Goal: Task Accomplishment & Management: Manage account settings

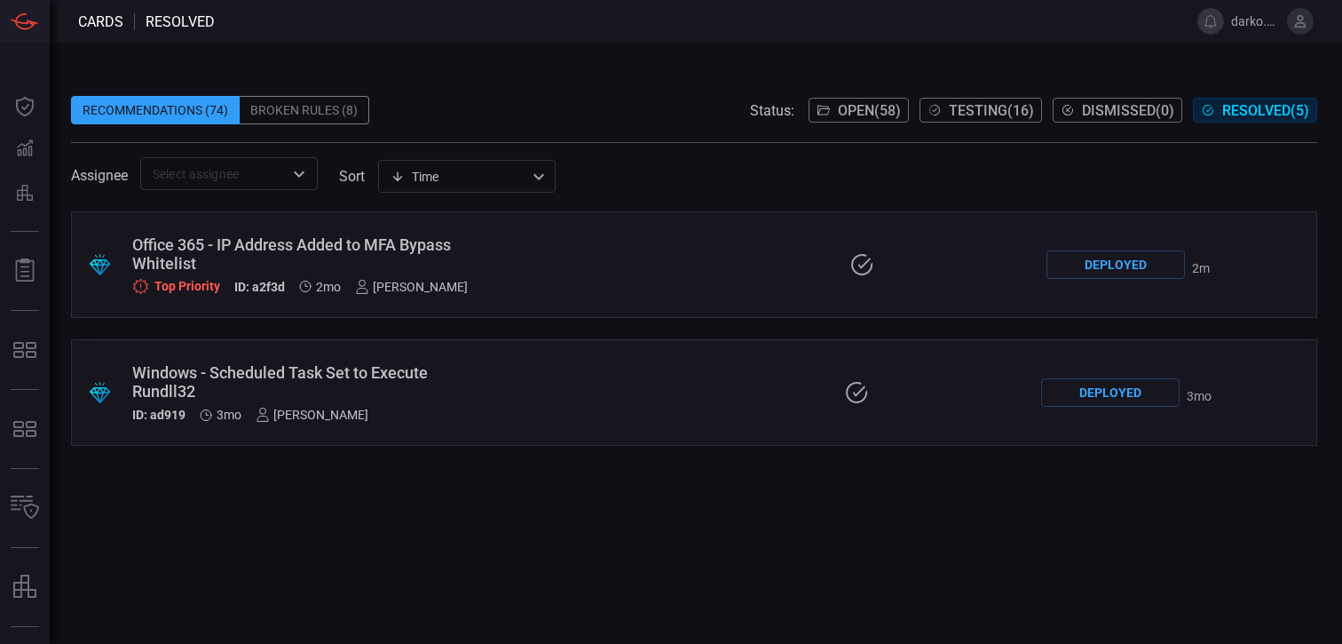
click at [861, 264] on icon at bounding box center [862, 264] width 28 height 25
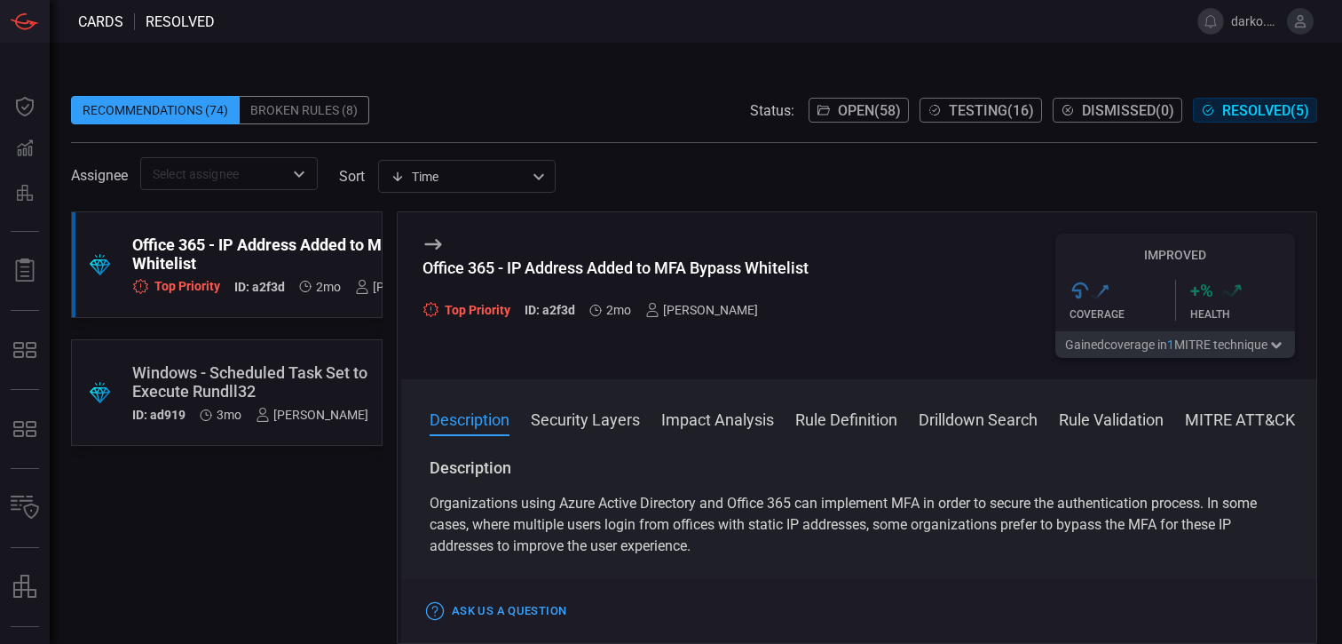
click at [278, 385] on div "Windows - Scheduled Task Set to Execute Rundll32" at bounding box center [250, 381] width 236 height 37
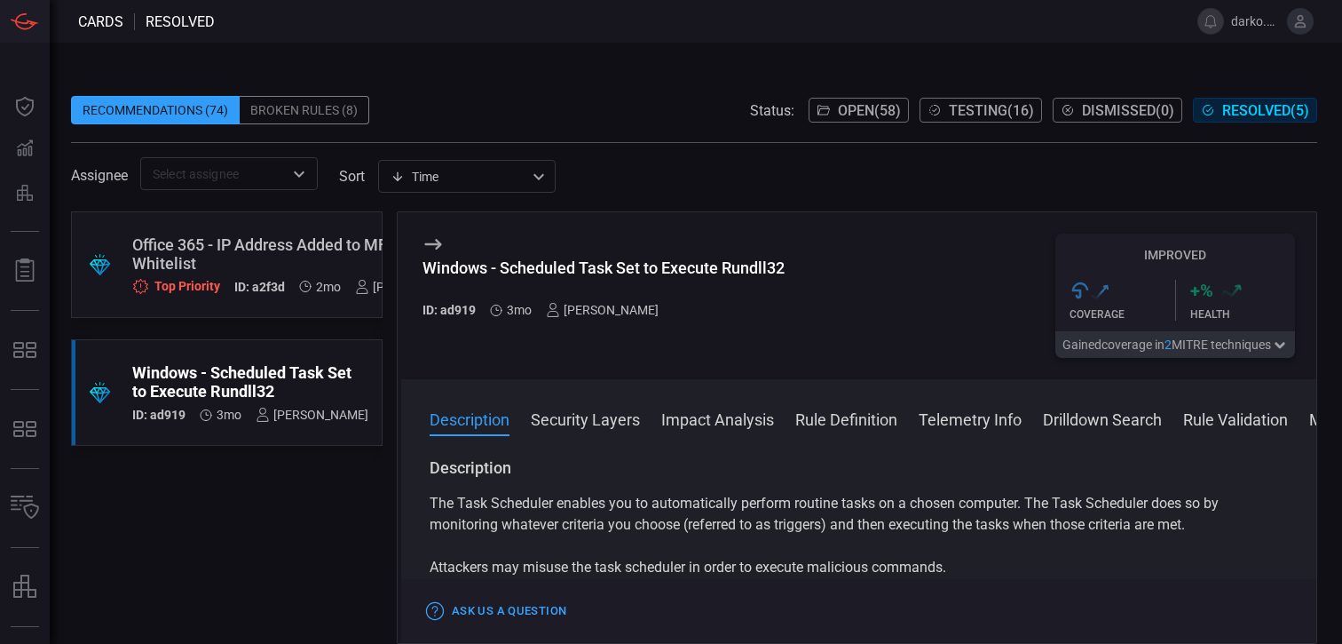
click at [194, 122] on div "Recommendations (74)" at bounding box center [155, 110] width 169 height 28
click at [183, 115] on div "Recommendations (74)" at bounding box center [155, 110] width 169 height 28
click at [817, 109] on icon at bounding box center [824, 110] width 14 height 14
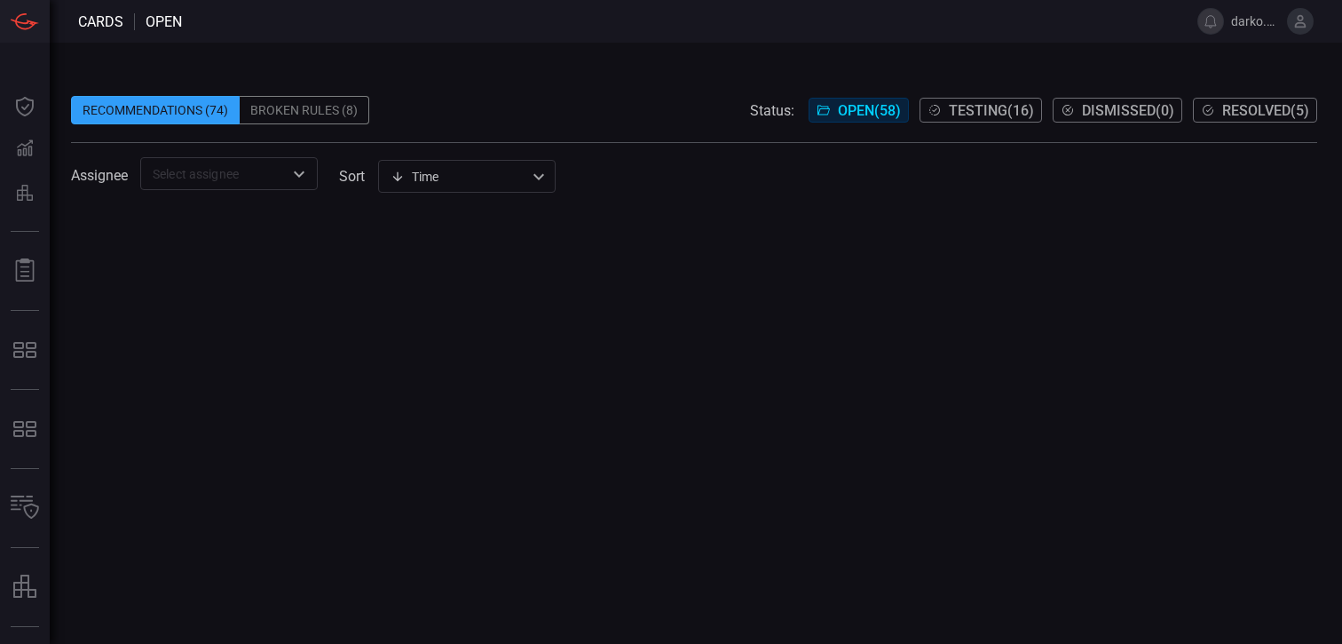
click at [473, 181] on div "Time visibleUpdateTime ​" at bounding box center [467, 176] width 178 height 33
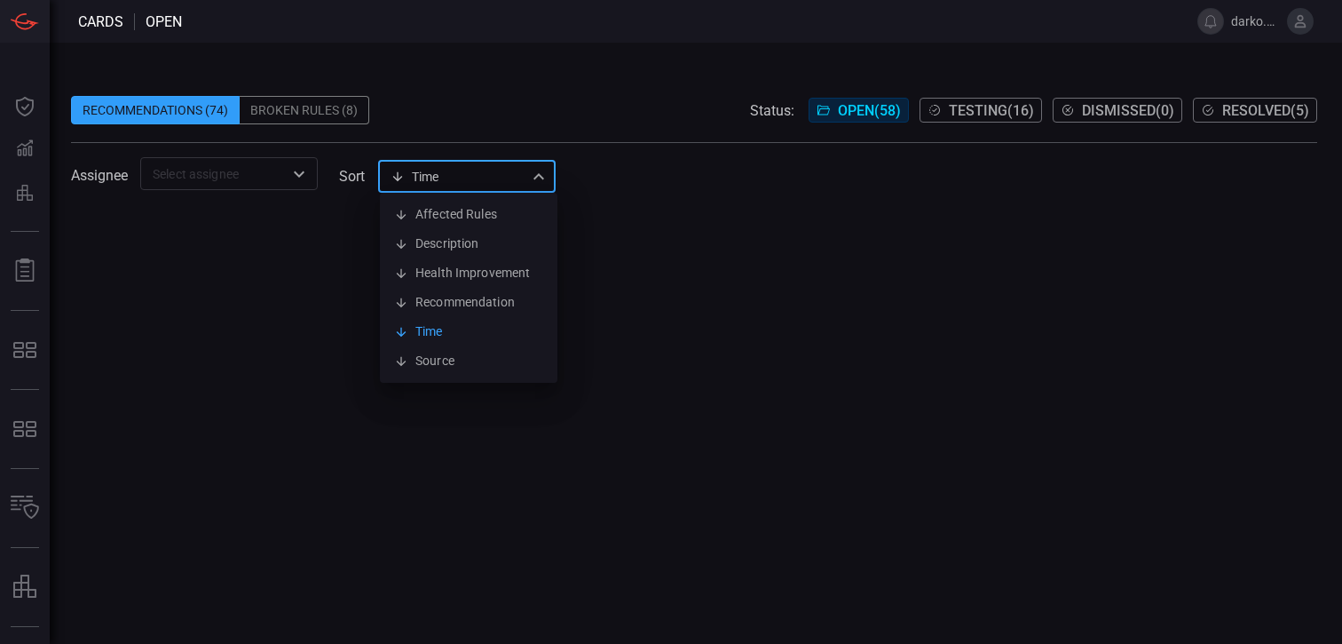
click at [473, 181] on div at bounding box center [671, 322] width 1342 height 644
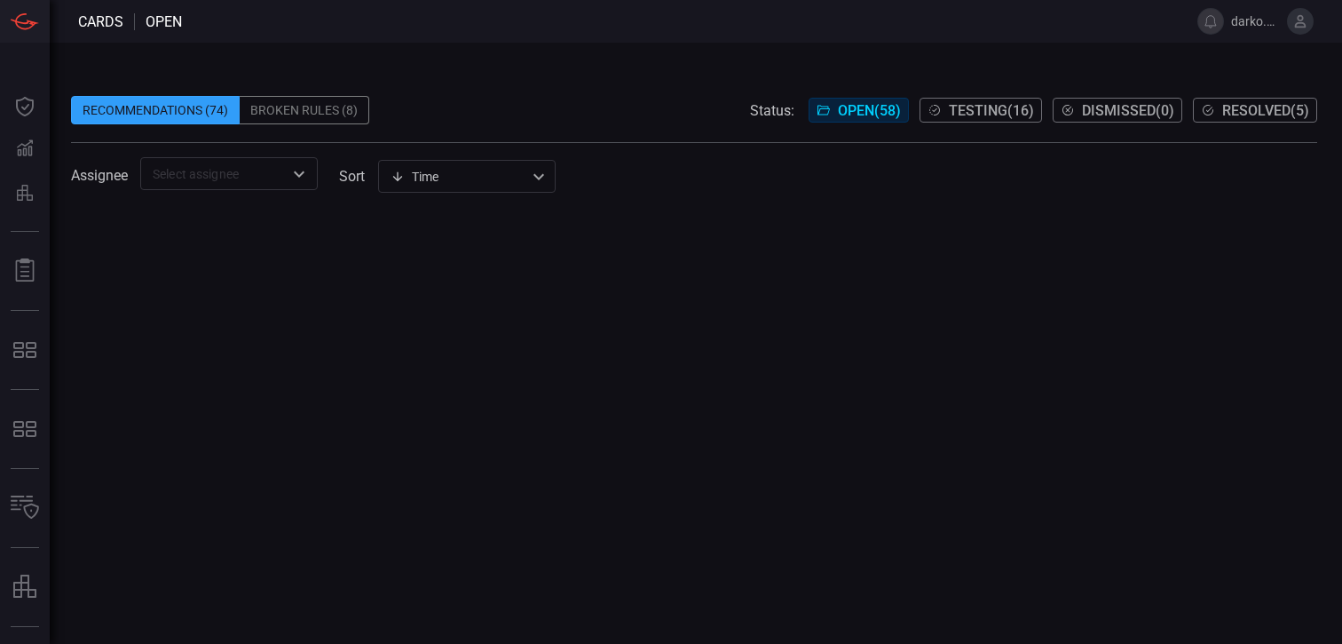
click at [620, 66] on div "Recommendations (74) Broken Rules (8) Status: Open ( 58 ) Testing ( 16 ) Dismis…" at bounding box center [696, 343] width 1292 height 601
click at [245, 163] on input "text" at bounding box center [215, 173] width 138 height 22
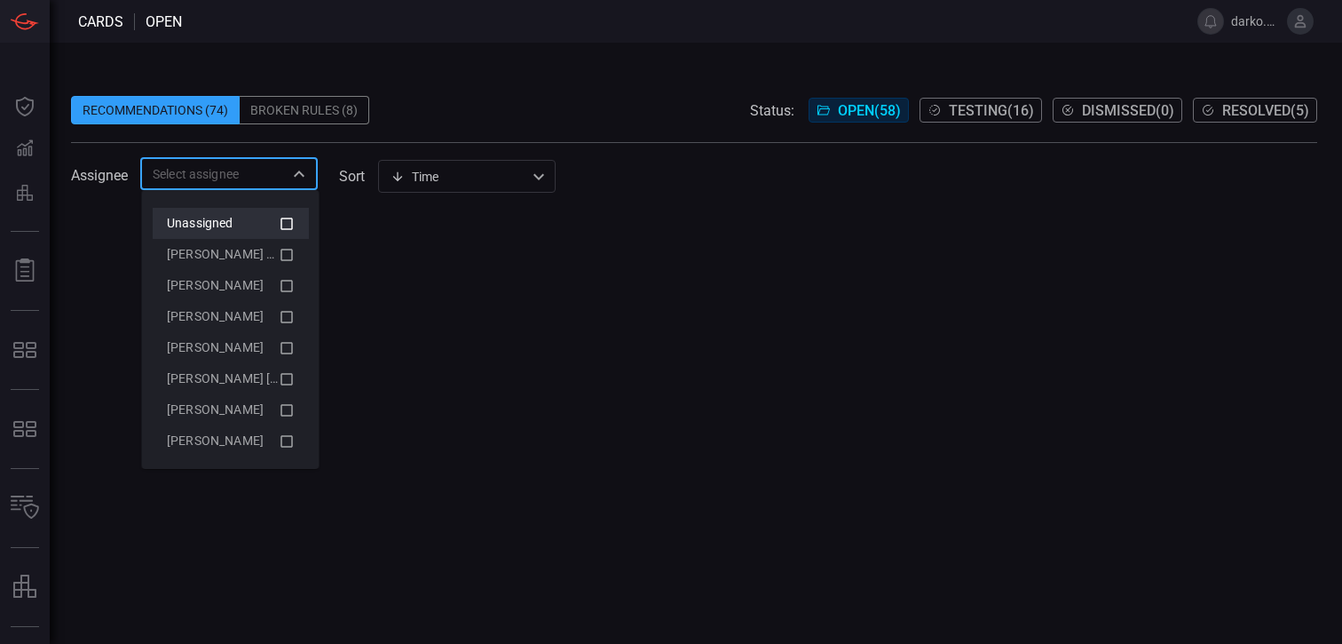
click at [241, 225] on div "Unassigned" at bounding box center [223, 223] width 112 height 19
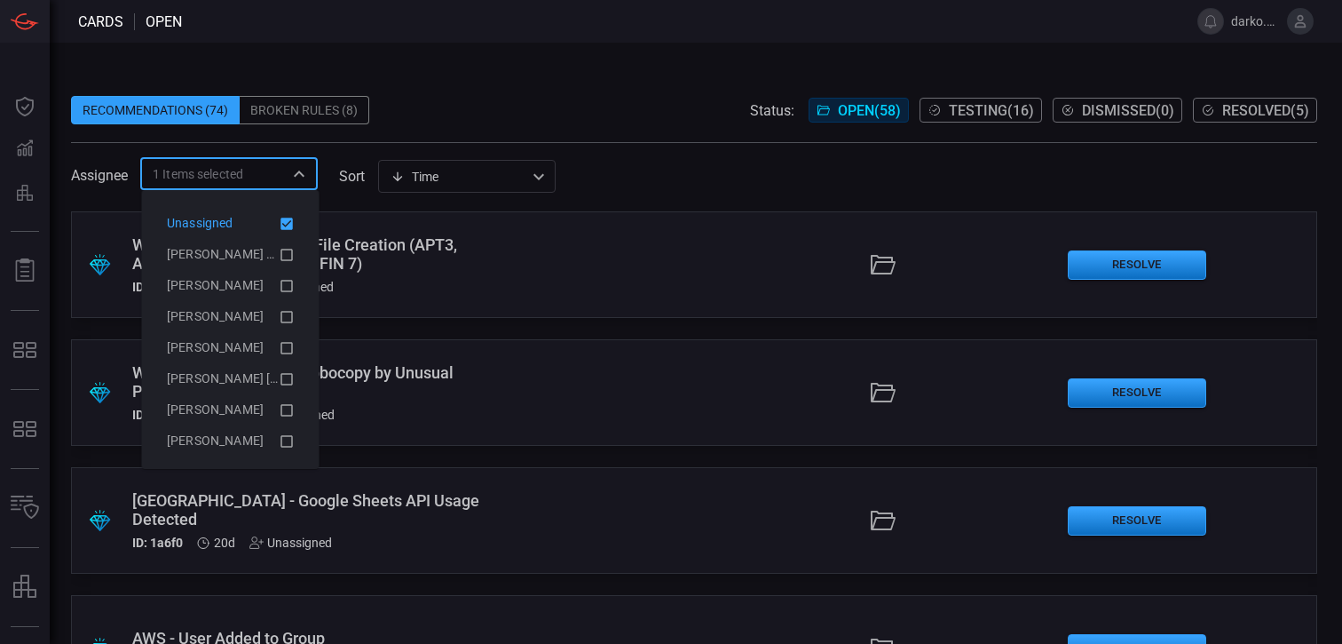
click at [279, 223] on icon at bounding box center [287, 223] width 16 height 21
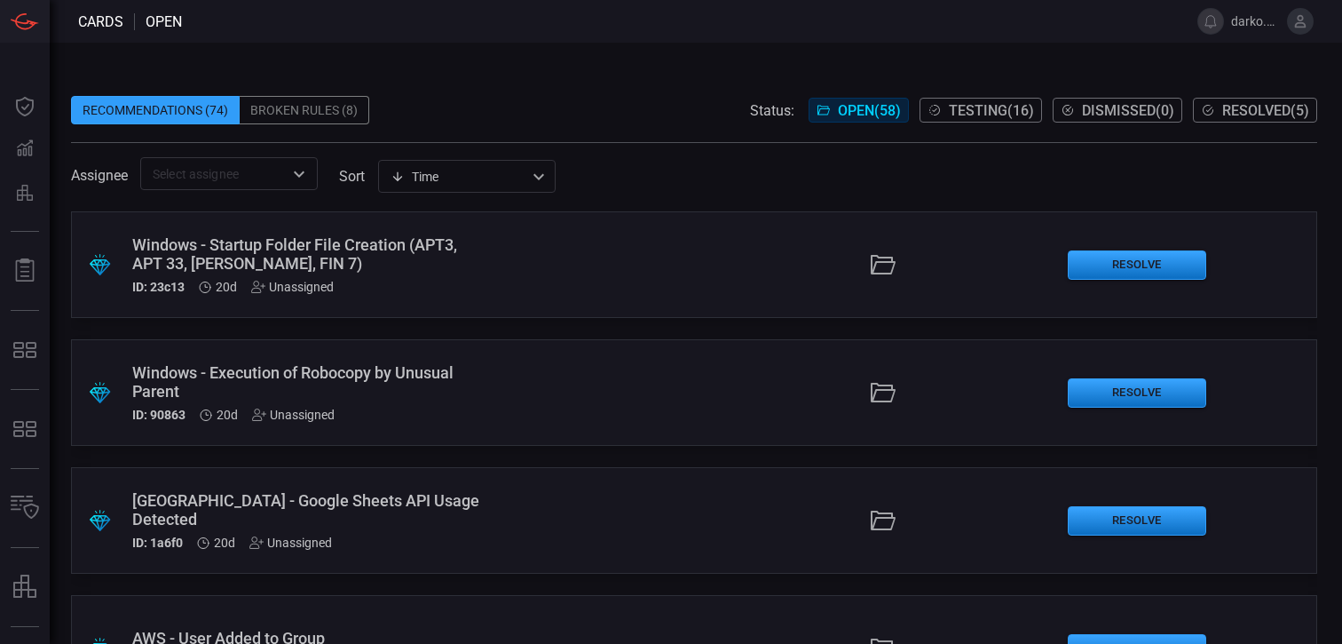
click at [565, 85] on span at bounding box center [694, 82] width 1246 height 27
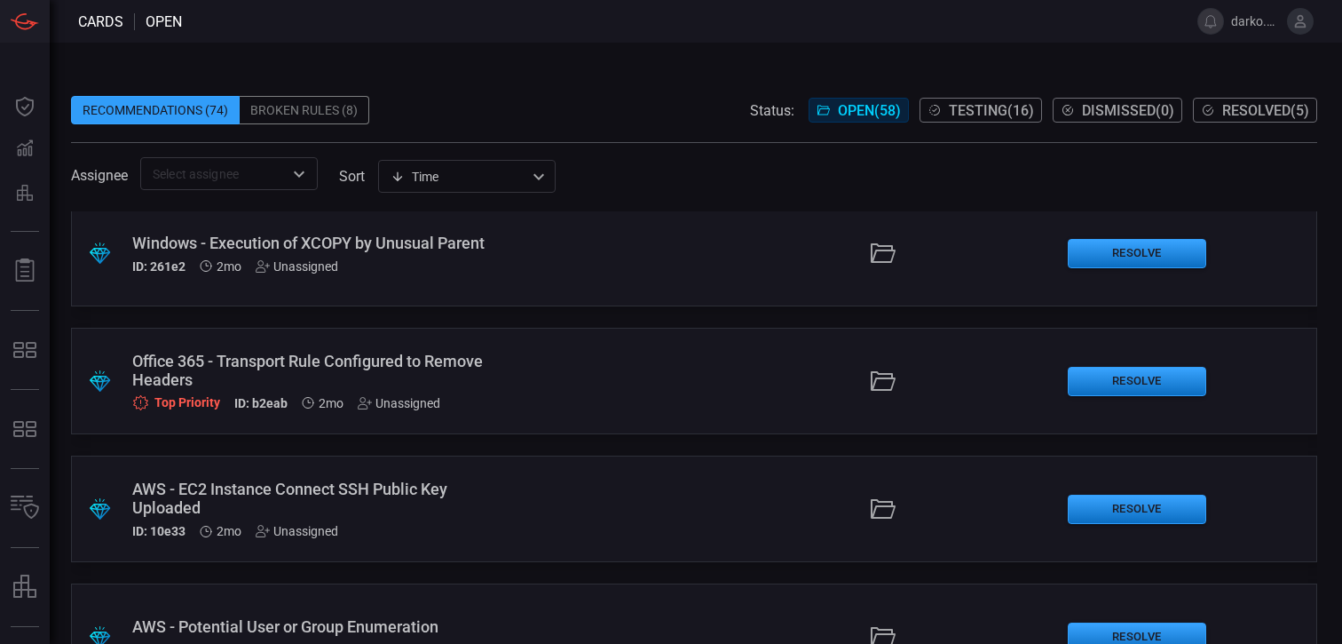
scroll to position [4873, 0]
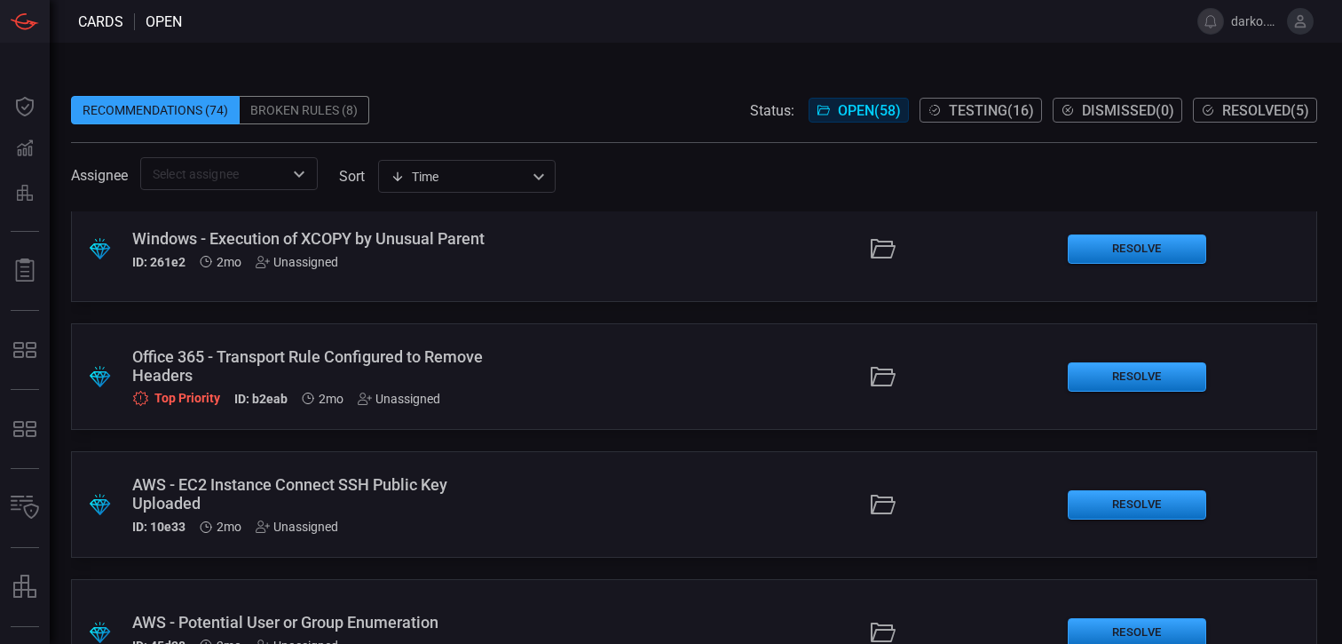
click at [452, 373] on div "Office 365 - Transport Rule Configured to Remove Headers" at bounding box center [310, 365] width 356 height 37
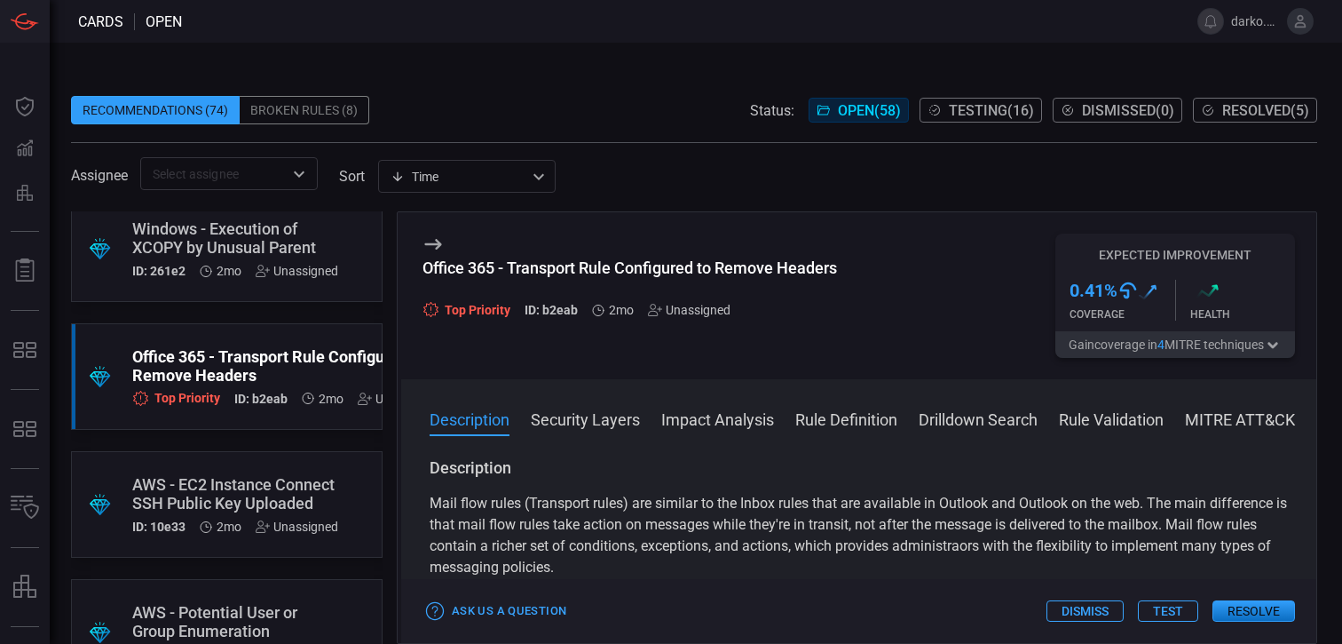
click at [684, 311] on div "Unassigned" at bounding box center [689, 310] width 83 height 14
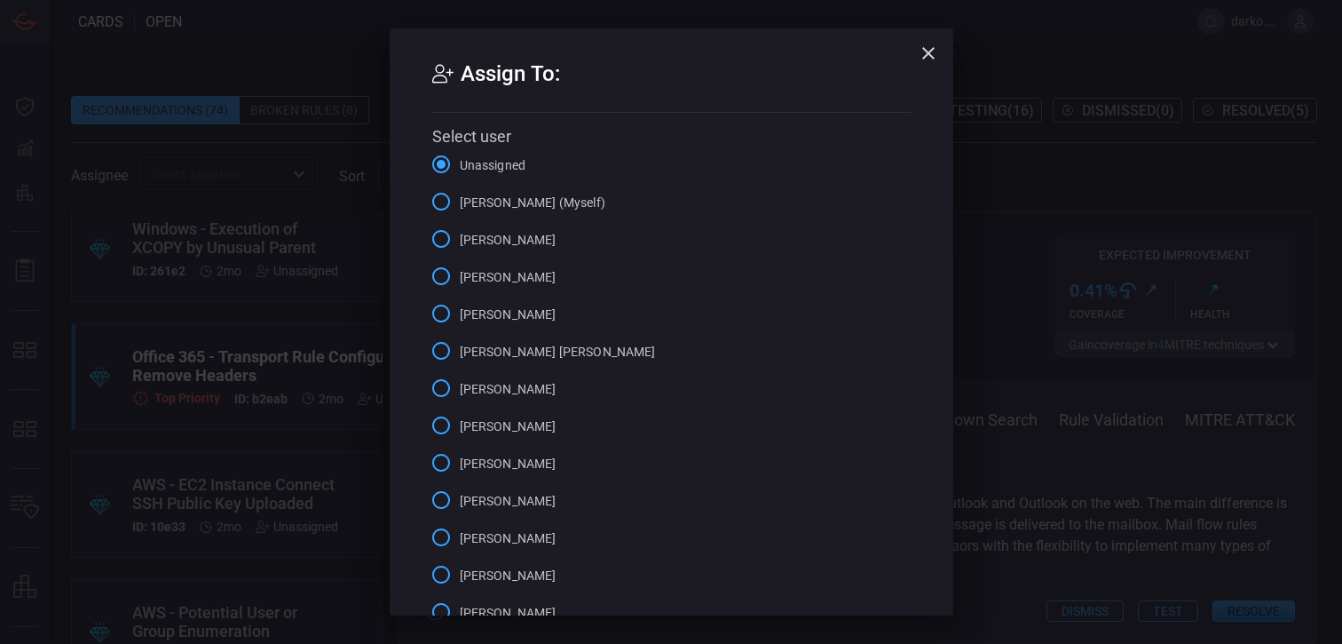
click at [557, 200] on span "[PERSON_NAME] (Myself)" at bounding box center [533, 203] width 146 height 19
click at [460, 200] on input "[PERSON_NAME] (Myself)" at bounding box center [441, 201] width 37 height 37
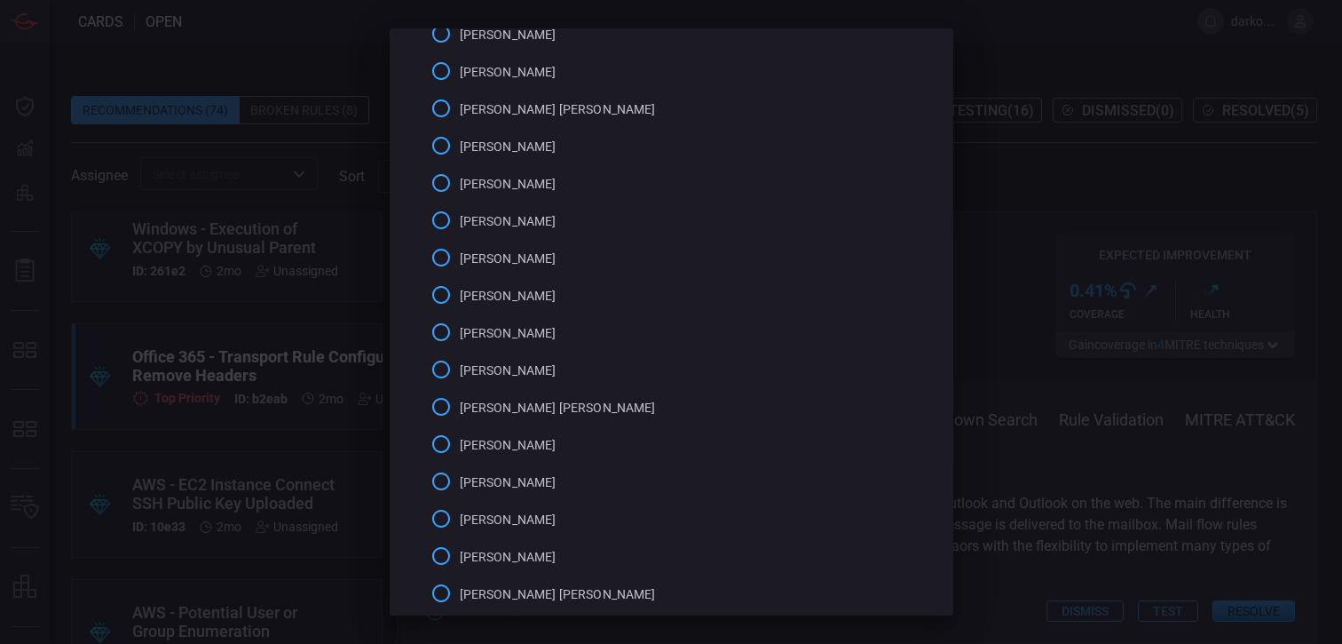
scroll to position [383, 0]
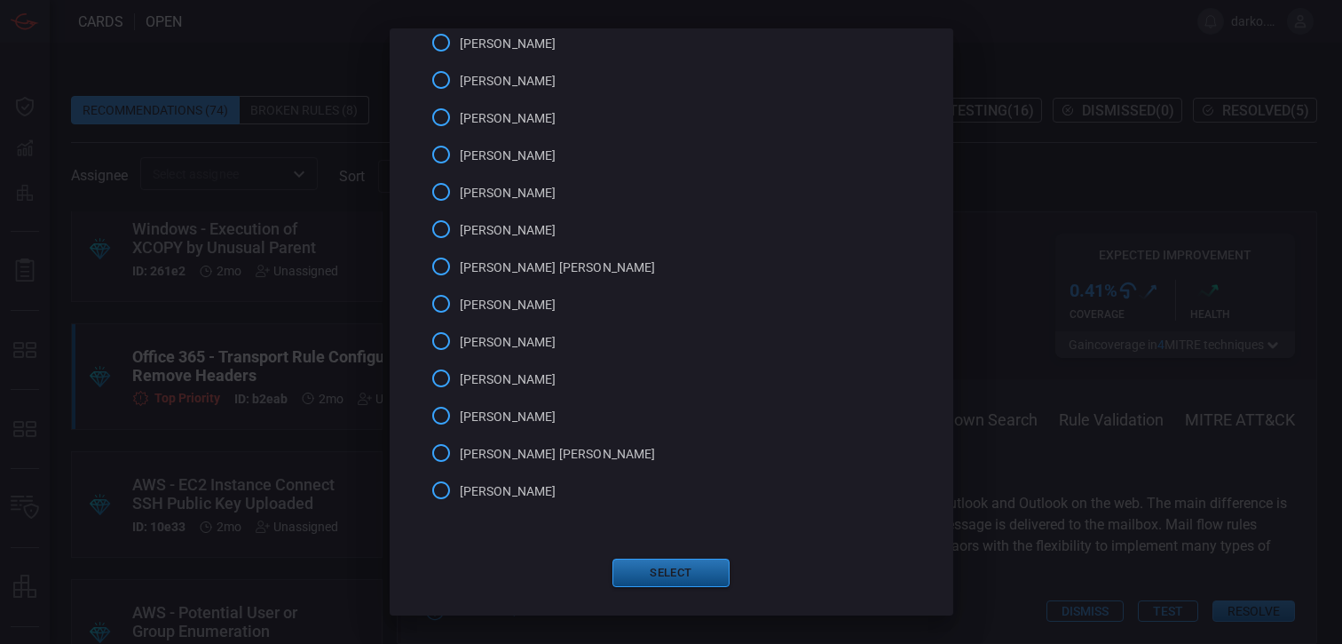
click at [669, 573] on button "Select" at bounding box center [670, 572] width 117 height 28
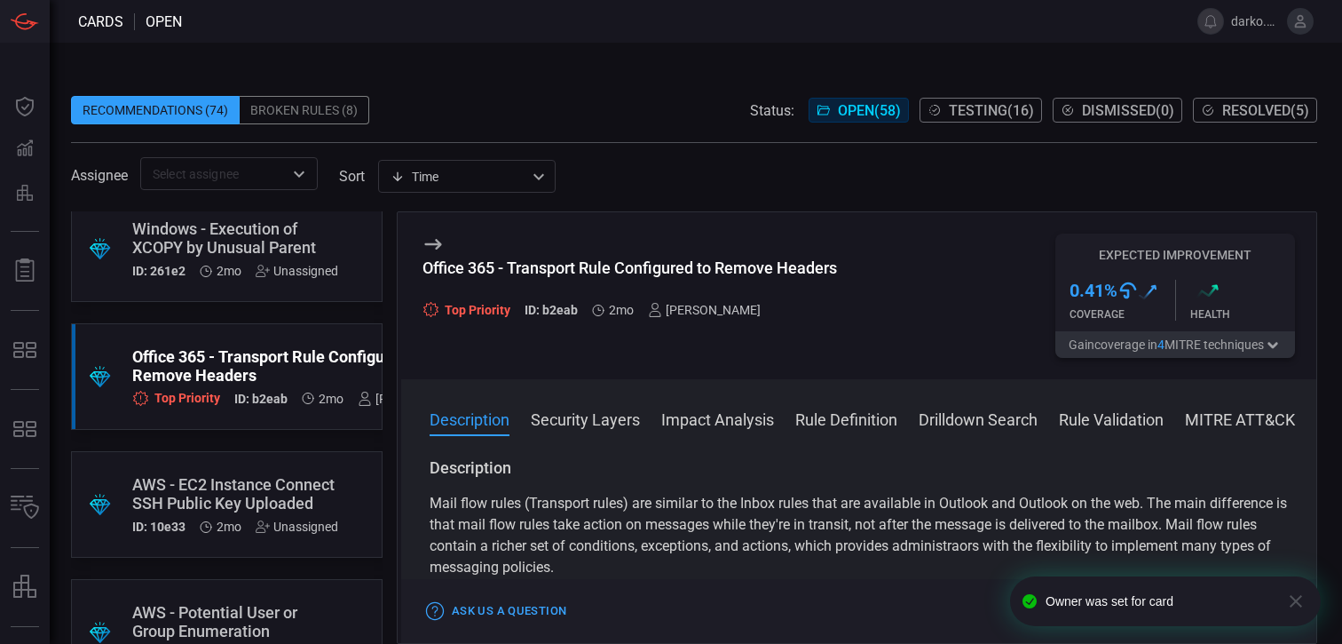
click at [929, 488] on div "Description Mail flow rules (Transport rules) are similar to the Inbox rules th…" at bounding box center [859, 656] width 858 height 398
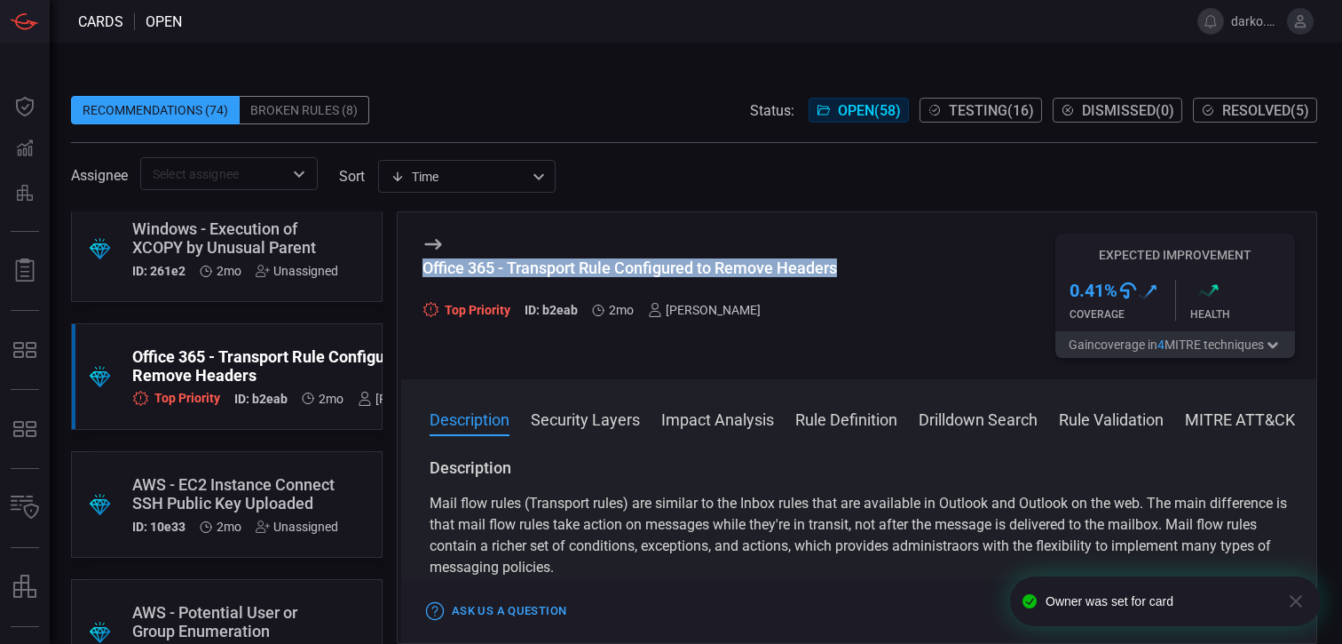
drag, startPoint x: 838, startPoint y: 265, endPoint x: 415, endPoint y: 254, distance: 423.6
click at [415, 254] on div "Office 365 - Transport Rule Configured to Remove Headers Top Priority ID: b2eab…" at bounding box center [858, 295] width 915 height 167
copy div "Office 365 - Transport Rule Configured to Remove Headers"
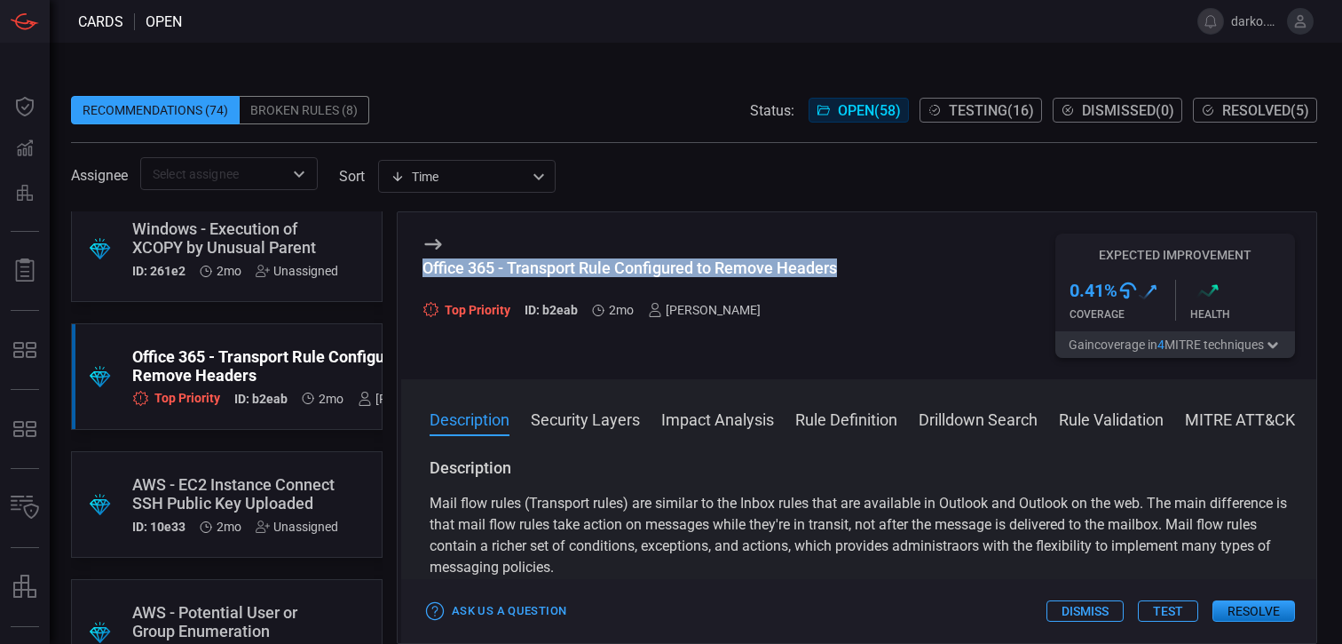
click at [1161, 611] on button "Test" at bounding box center [1168, 610] width 60 height 21
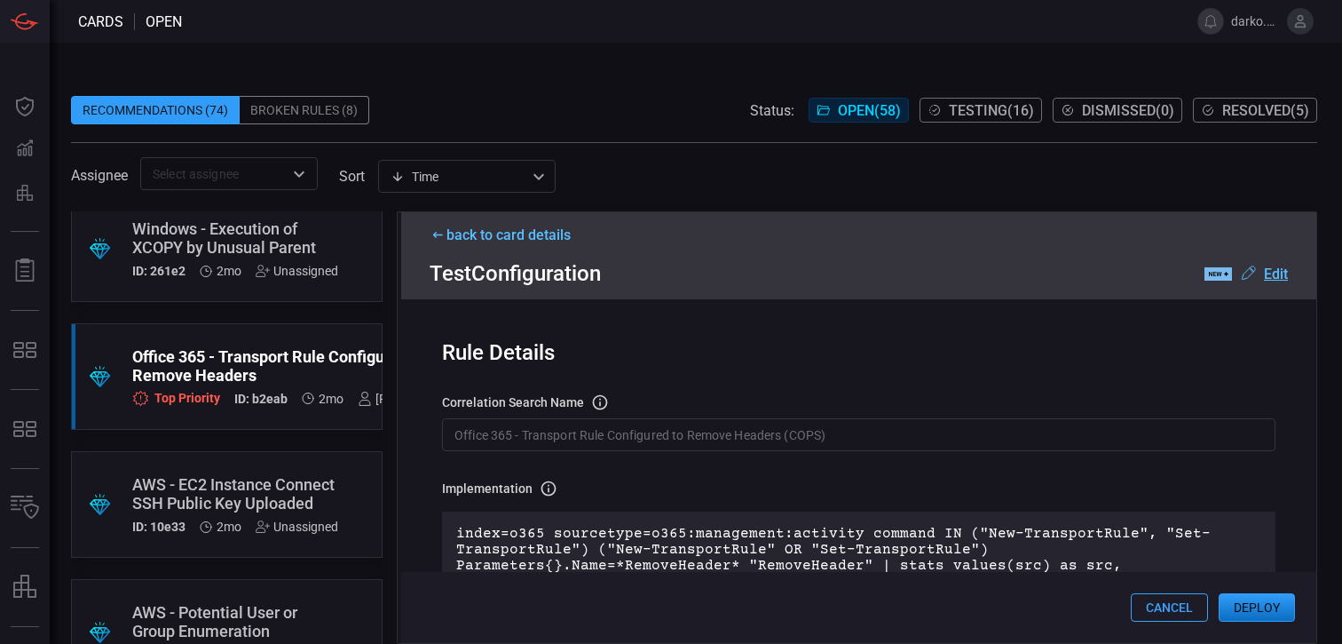
click at [1250, 620] on button "Deploy" at bounding box center [1257, 607] width 76 height 28
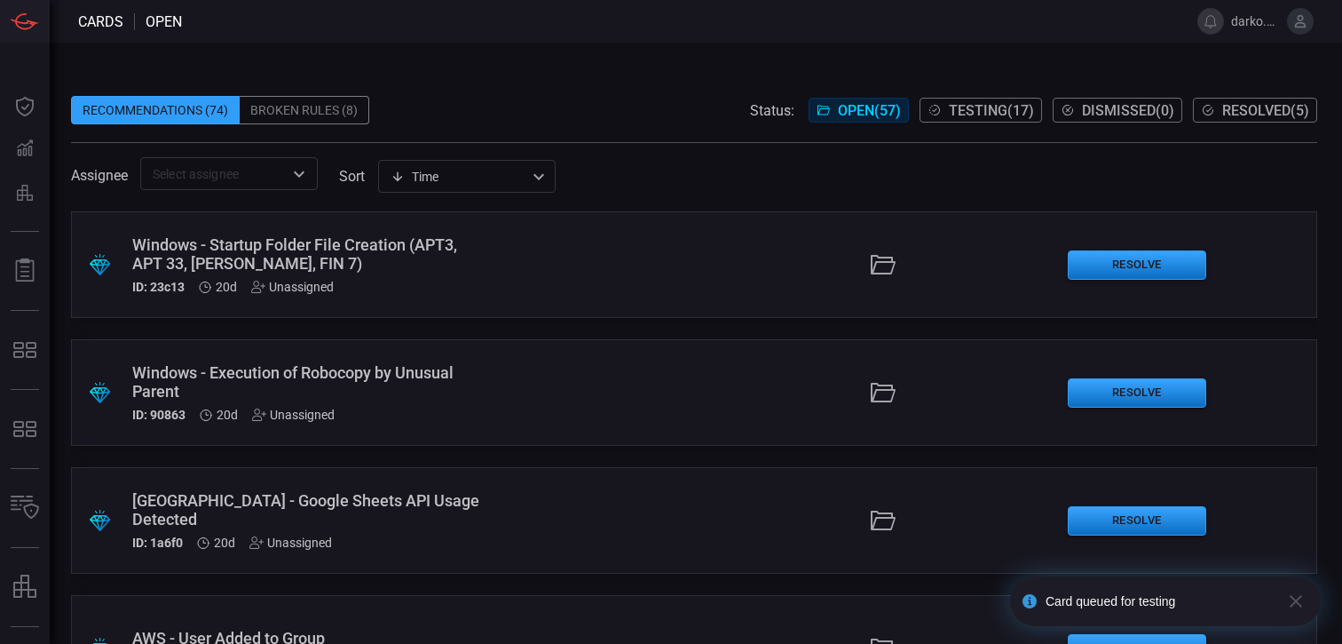
click at [1013, 113] on span "Testing ( 17 )" at bounding box center [991, 110] width 85 height 17
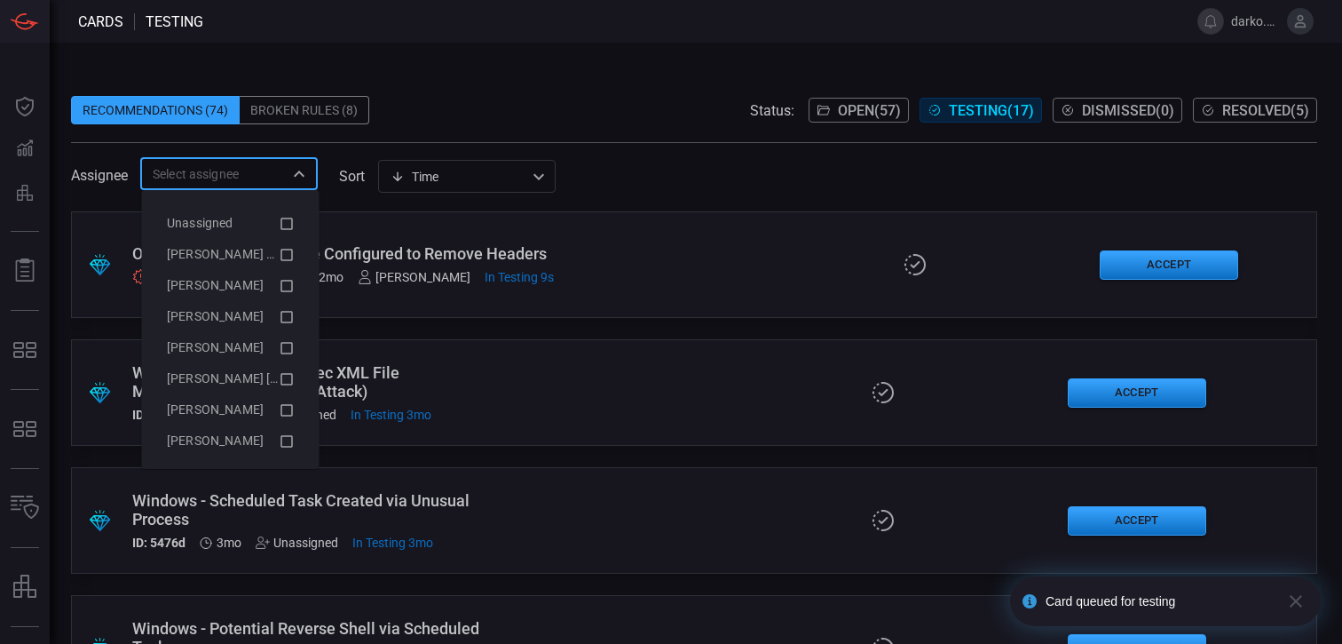
click at [253, 172] on input "text" at bounding box center [215, 173] width 138 height 22
click at [259, 248] on span "[PERSON_NAME] (Myself)" at bounding box center [240, 254] width 146 height 14
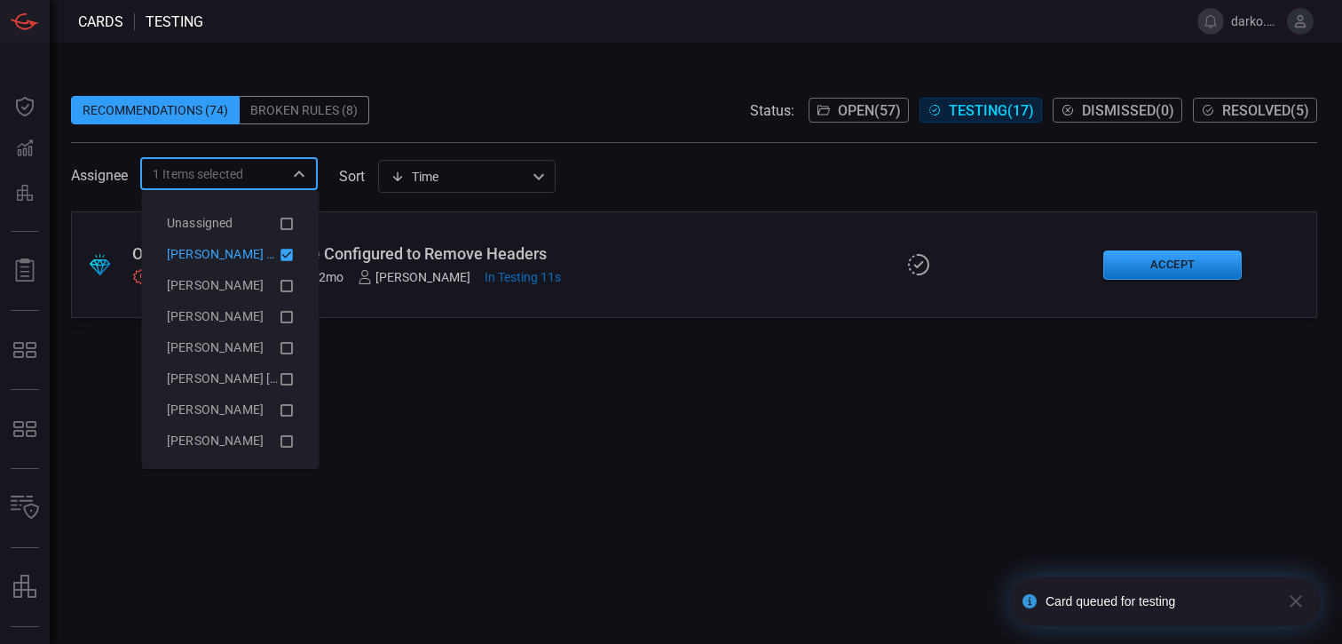
click at [595, 91] on span at bounding box center [694, 82] width 1246 height 27
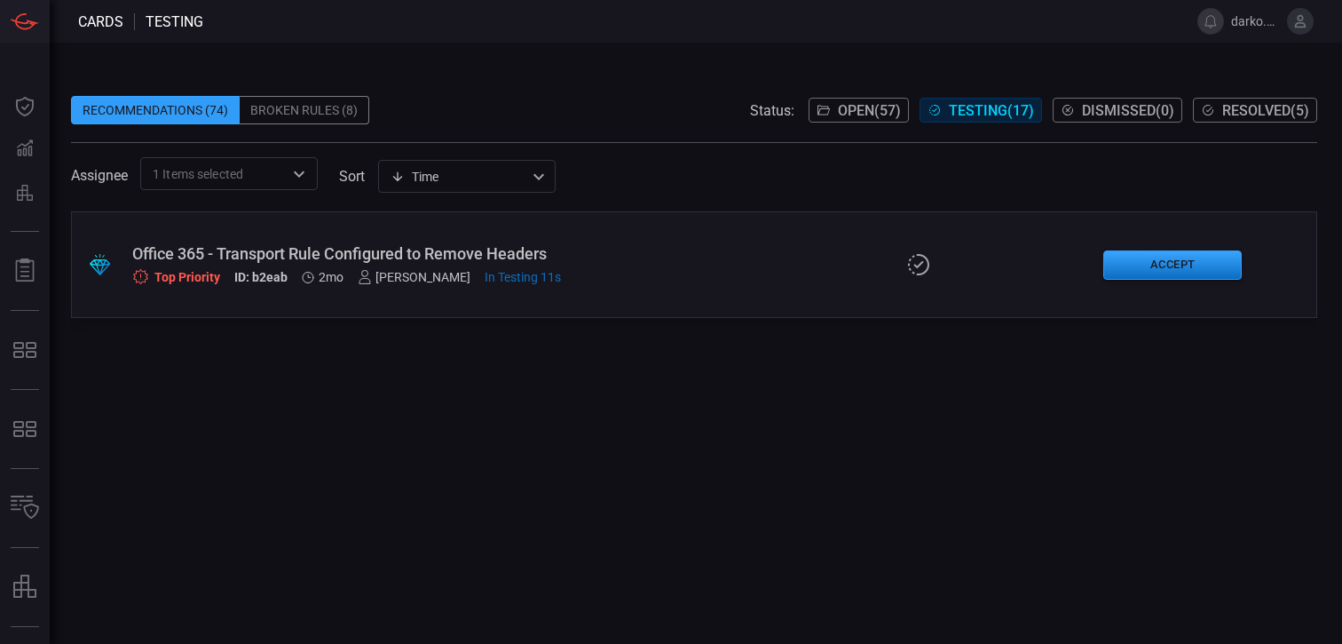
click at [502, 242] on div ".suggested_cards_icon{fill:url(#suggested_cards_icon);} Office 365 - Transport …" at bounding box center [694, 264] width 1246 height 107
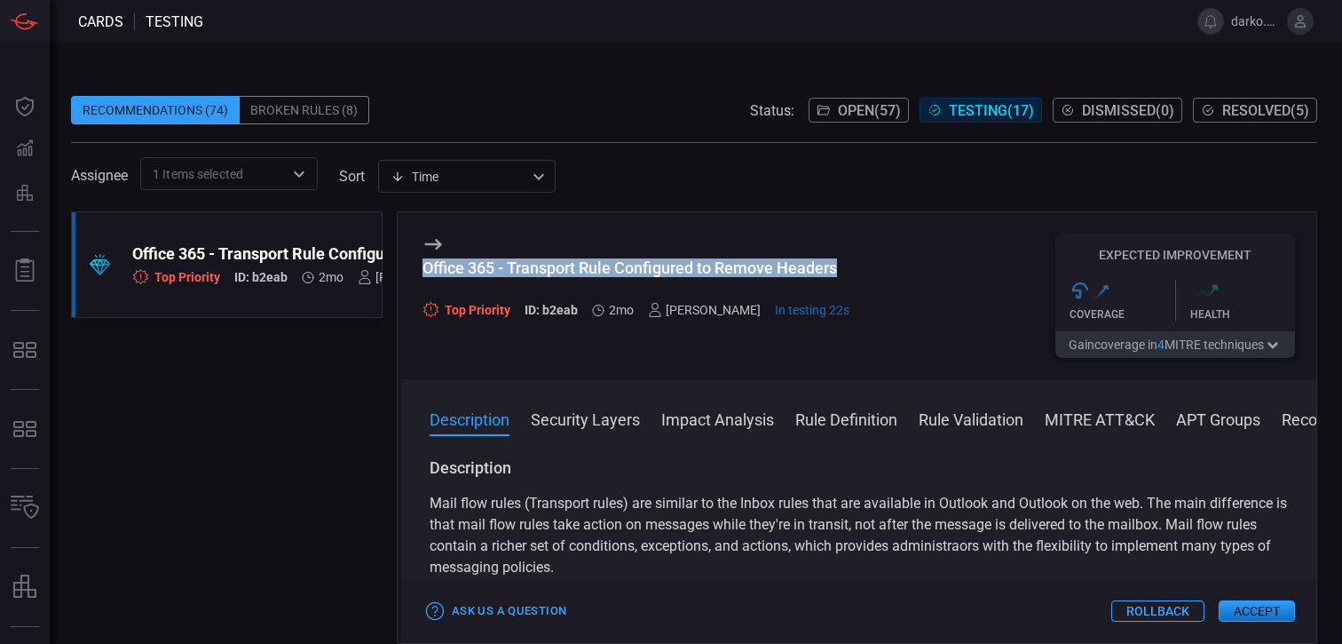
drag, startPoint x: 845, startPoint y: 272, endPoint x: 421, endPoint y: 265, distance: 424.3
click at [421, 265] on div "Office 365 - Transport Rule Configured to Remove Headers Top Priority ID: b2eab…" at bounding box center [858, 295] width 915 height 167
copy div "Office 365 - Transport Rule Configured to Remove Headers"
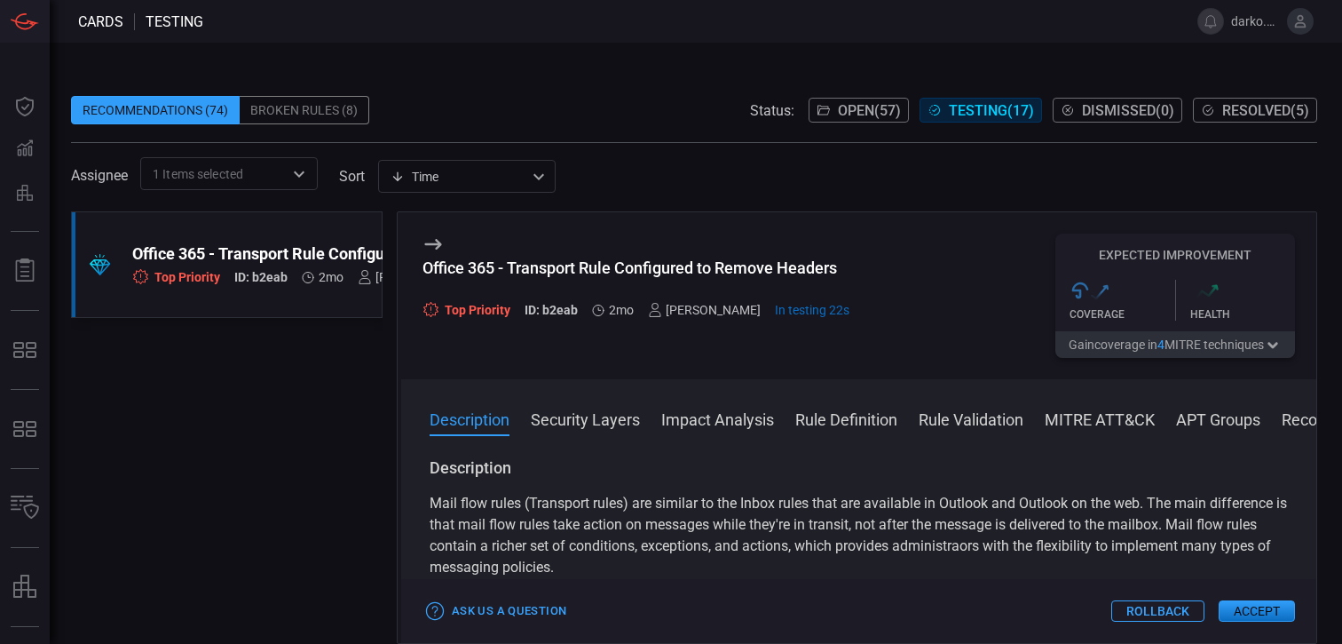
click at [951, 293] on div "Office 365 - Transport Rule Configured to Remove Headers Top Priority ID: b2eab…" at bounding box center [858, 295] width 915 height 167
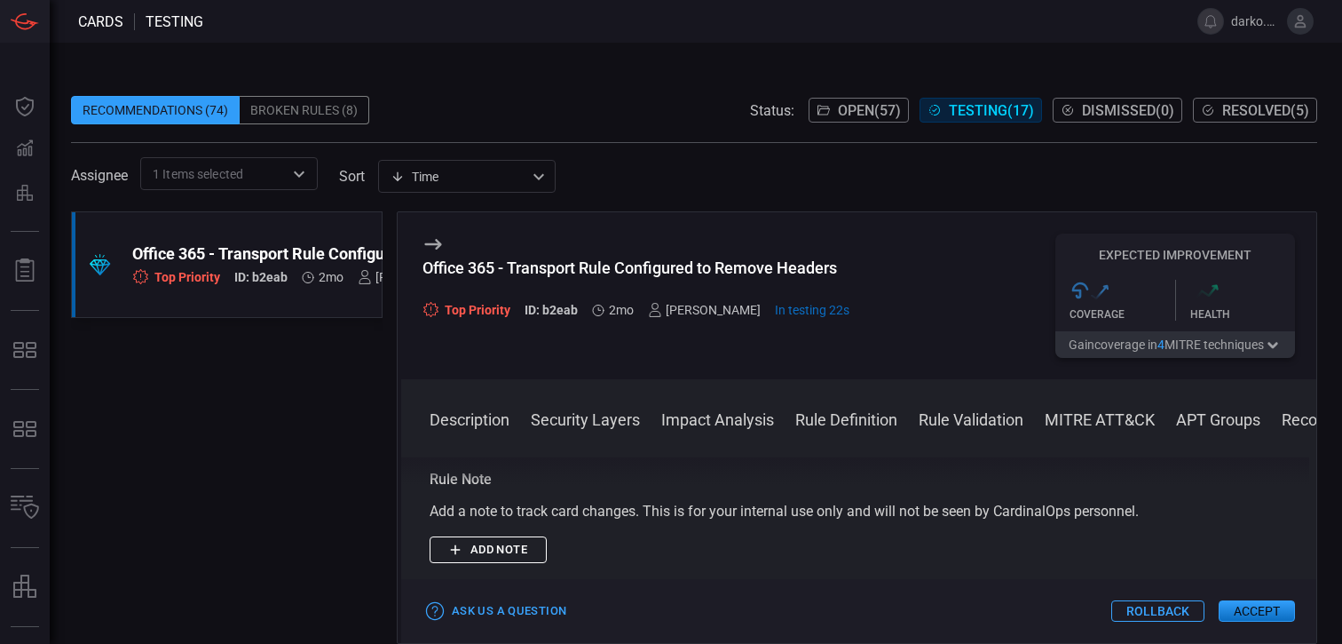
scroll to position [2686, 0]
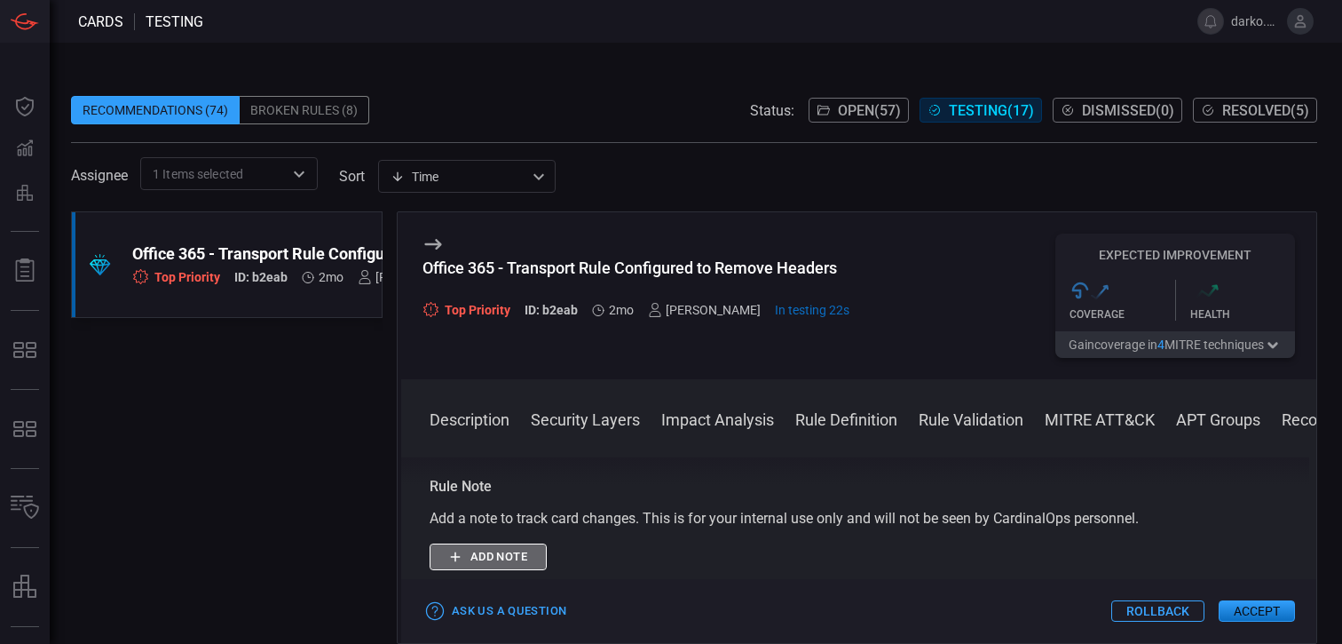
click at [545, 543] on button "Add note" at bounding box center [488, 557] width 117 height 28
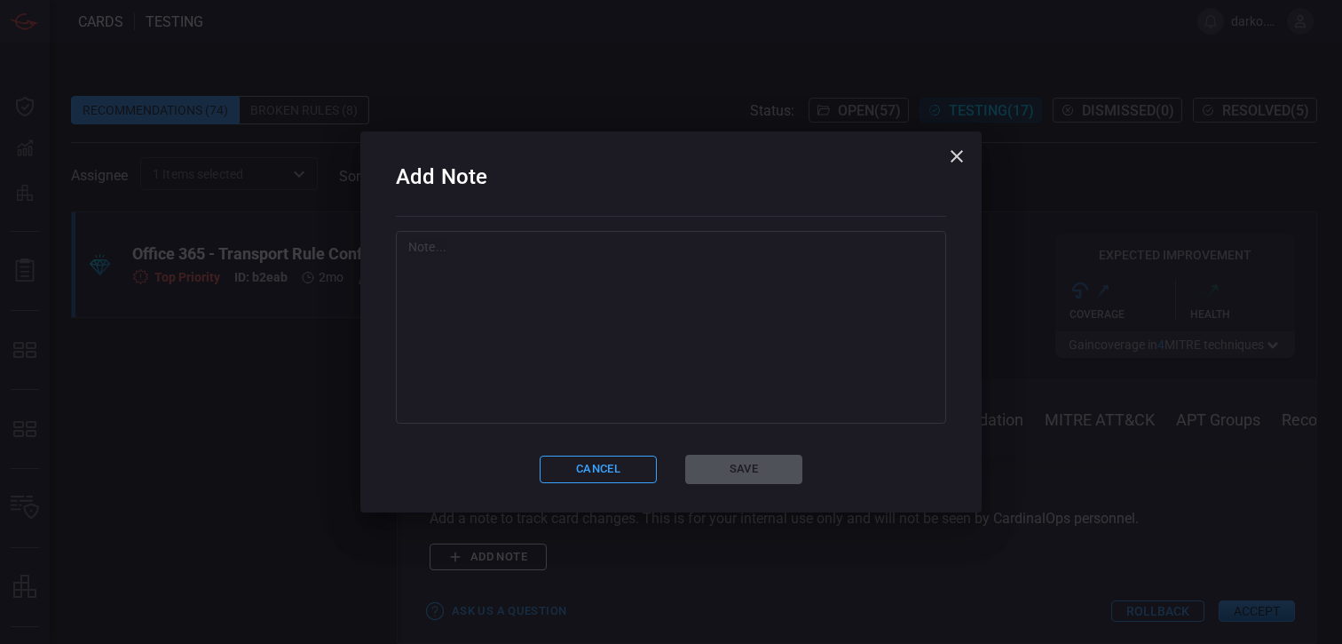
click at [667, 327] on textarea at bounding box center [670, 327] width 525 height 178
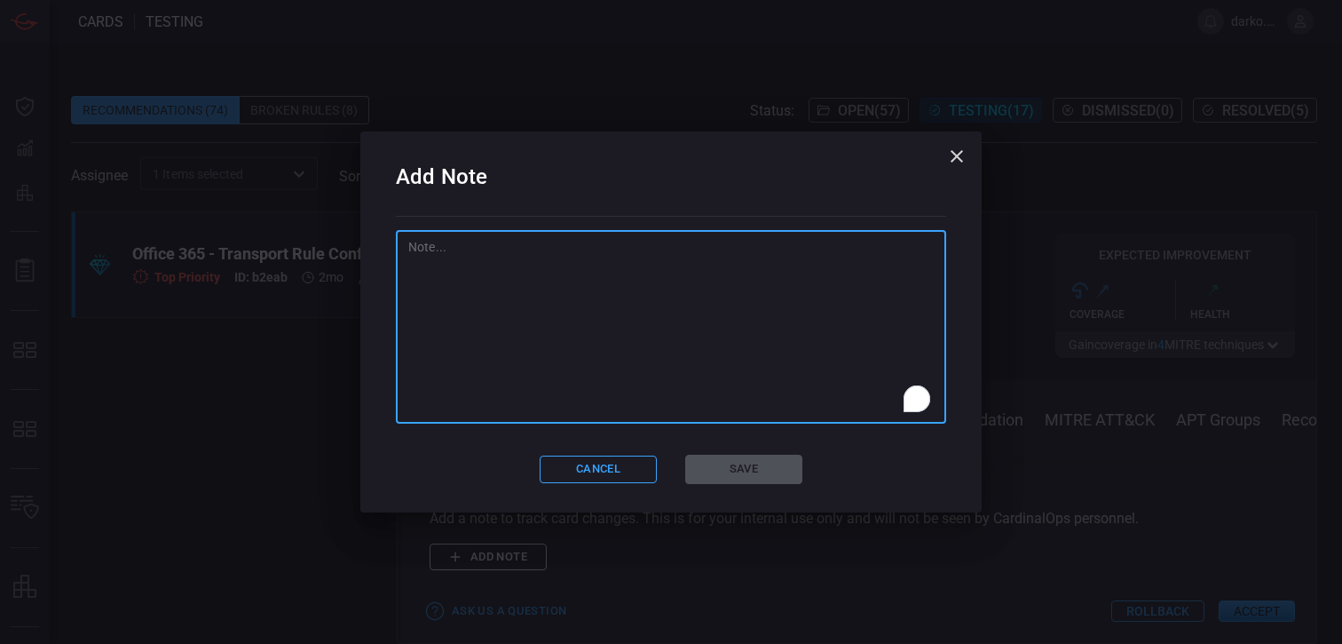
paste textarea "STRY0230389"
type textarea "STRY0230389"
click at [739, 468] on button "Save" at bounding box center [743, 468] width 117 height 29
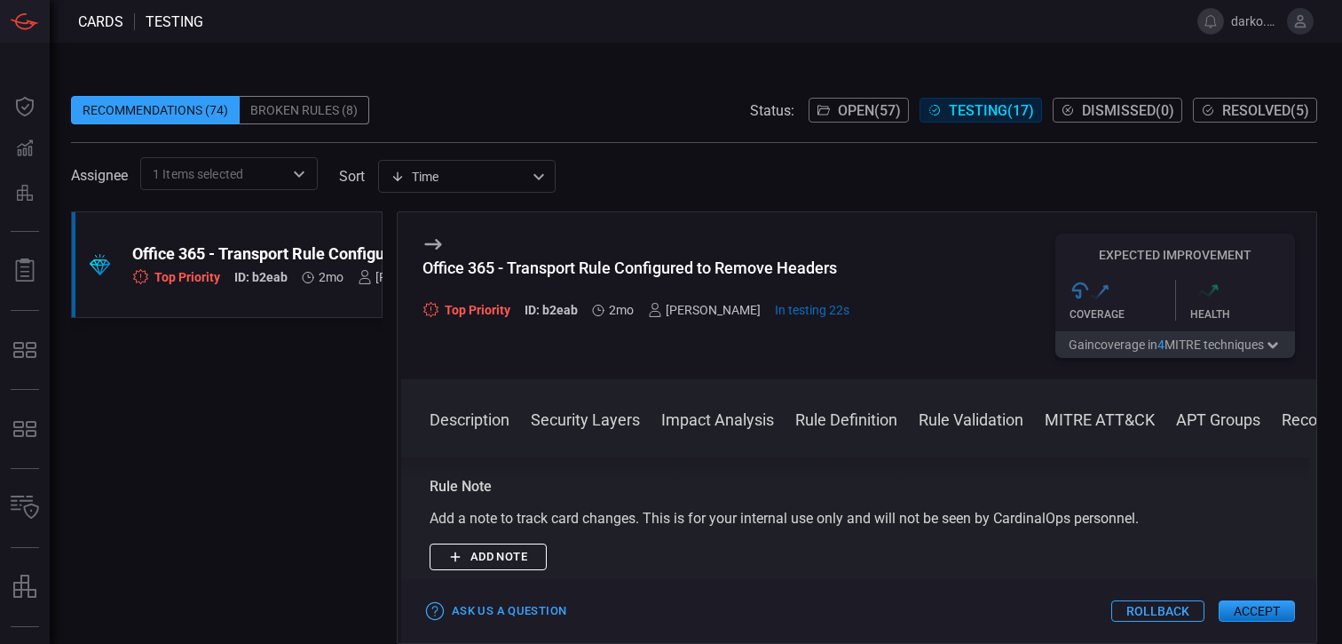
scroll to position [0, 0]
